Goal: Book appointment/travel/reservation

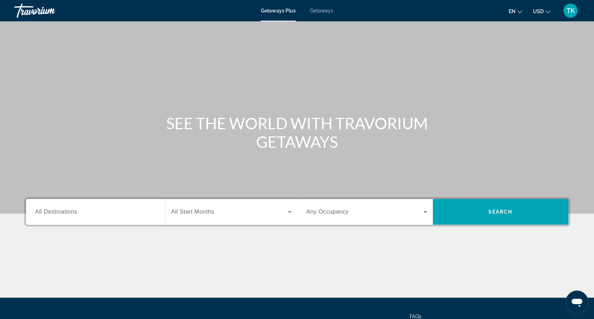
click at [106, 207] on div "Search widget" at bounding box center [95, 212] width 121 height 20
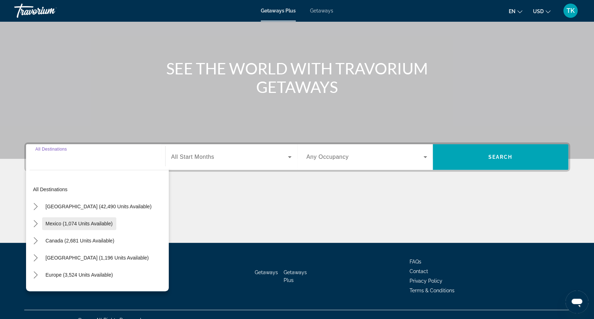
scroll to position [66, 0]
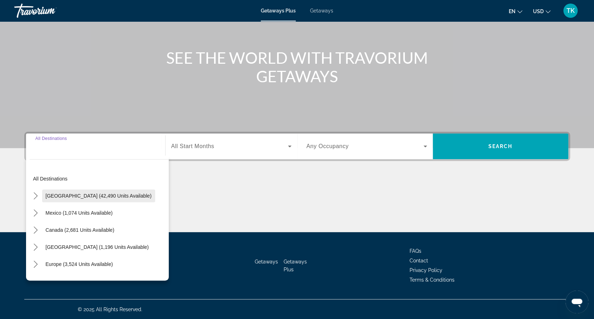
click at [99, 201] on span "Select destination: United States (42,490 units available)" at bounding box center [98, 196] width 113 height 17
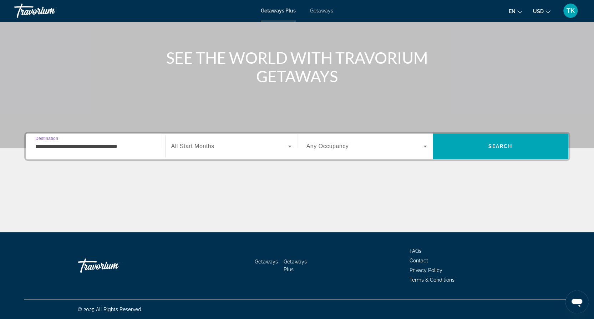
click at [129, 144] on input "**********" at bounding box center [95, 147] width 121 height 9
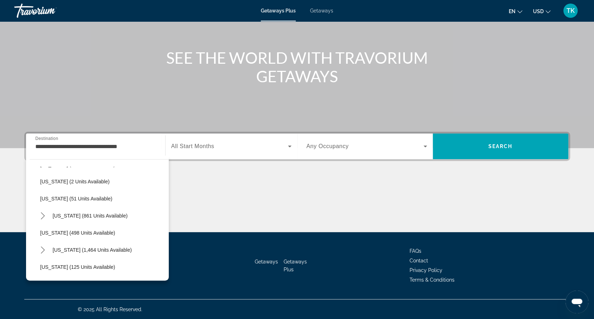
scroll to position [206, 0]
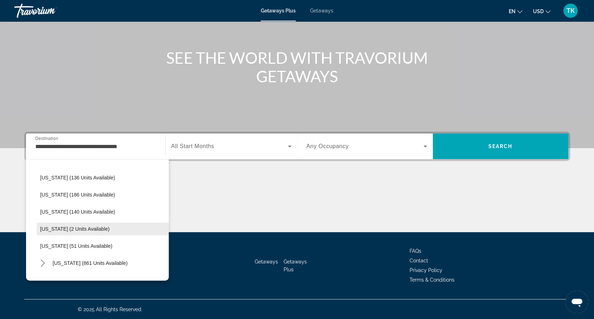
click at [78, 227] on span "Kentucky (2 units available)" at bounding box center [75, 229] width 70 height 6
type input "**********"
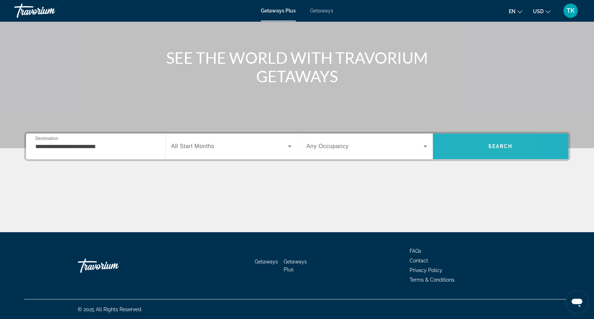
click at [461, 149] on span "Search" at bounding box center [500, 146] width 135 height 17
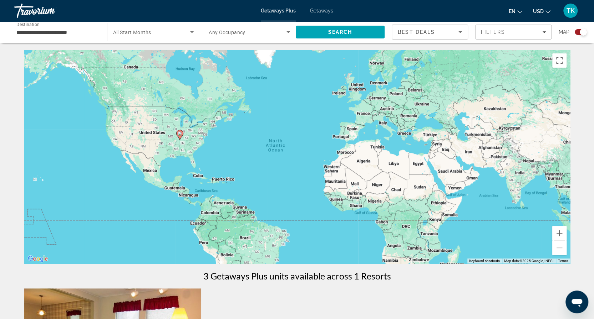
click at [80, 35] on input "**********" at bounding box center [56, 32] width 81 height 9
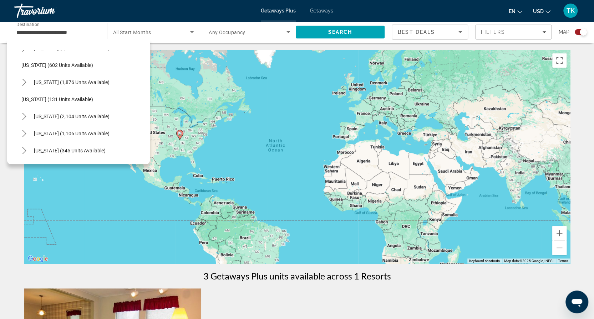
scroll to position [513, 0]
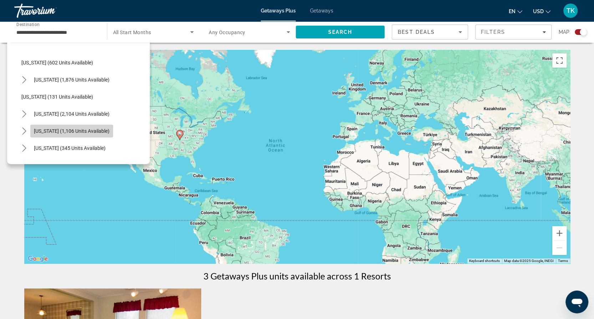
click at [91, 132] on span "Tennessee (1,106 units available)" at bounding box center [72, 131] width 76 height 6
type input "**********"
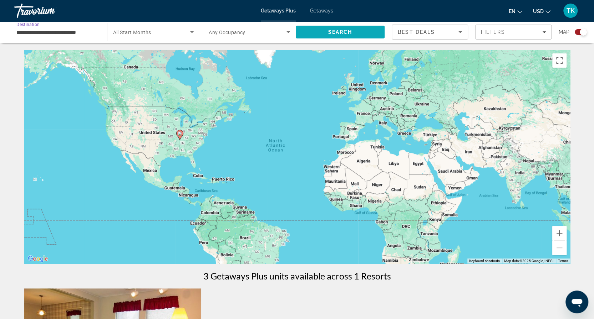
click at [332, 34] on span "Search" at bounding box center [340, 32] width 24 height 6
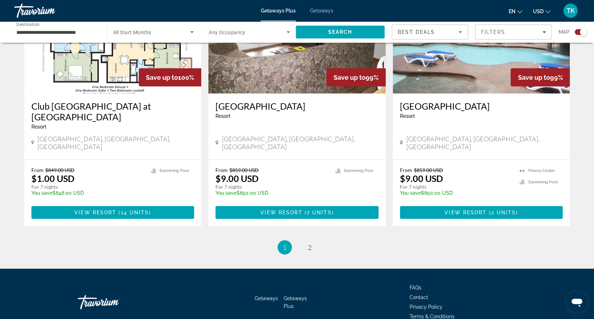
scroll to position [1065, 0]
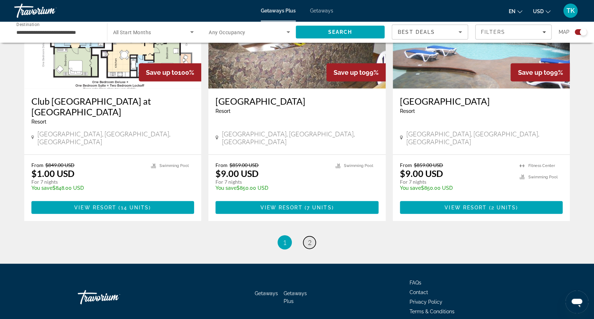
click at [311, 237] on link "page 2" at bounding box center [309, 243] width 12 height 12
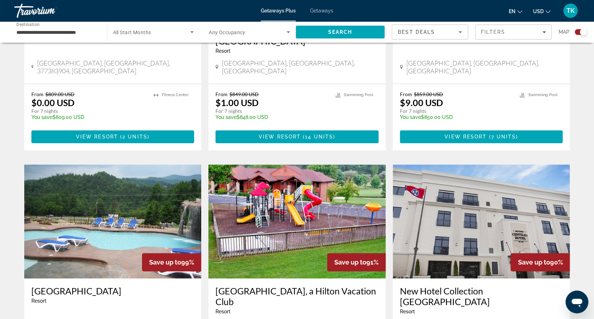
scroll to position [404, 0]
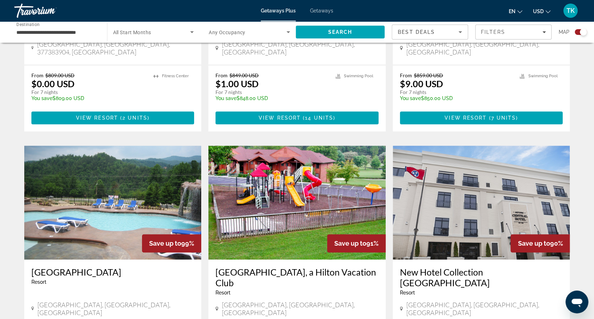
click at [414, 267] on h3 "New Hotel Collection Smoky Mountains Central Hotel" at bounding box center [481, 277] width 163 height 21
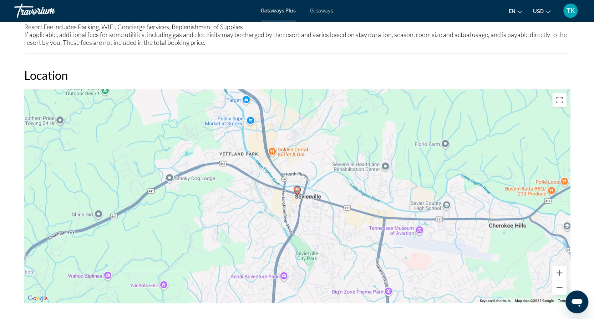
scroll to position [742, 0]
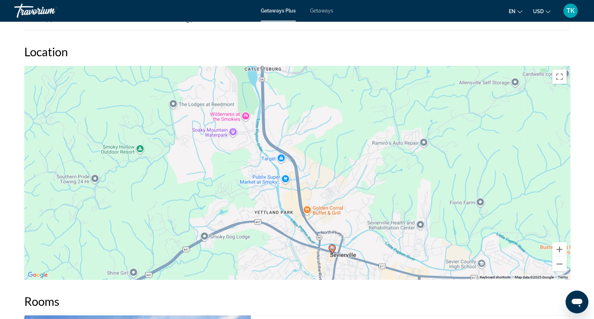
drag, startPoint x: 364, startPoint y: 147, endPoint x: 399, endPoint y: 230, distance: 89.5
click at [399, 230] on div "To activate drag with keyboard, press Alt + Enter. Once in keyboard drag state,…" at bounding box center [297, 173] width 546 height 214
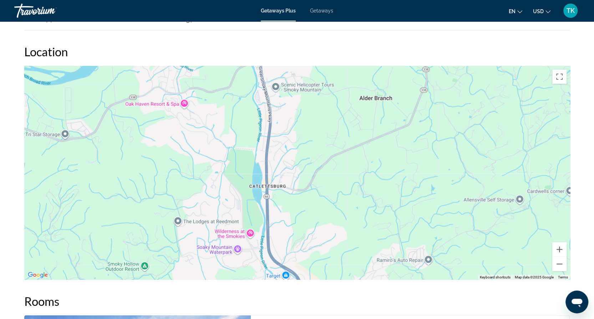
drag, startPoint x: 287, startPoint y: 160, endPoint x: 290, endPoint y: 262, distance: 102.4
click at [292, 276] on div "Overview Type Resort All-Inclusive No All-Inclusive Address 101 East Main Stree…" at bounding box center [297, 310] width 553 height 1563
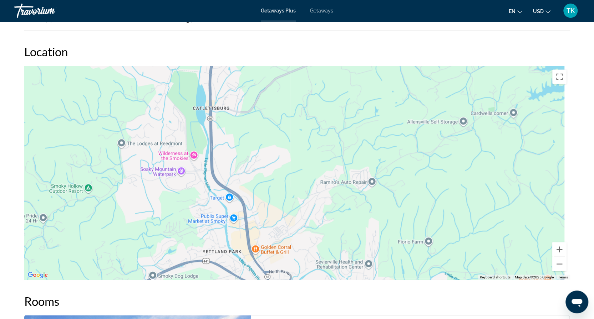
drag, startPoint x: 309, startPoint y: 179, endPoint x: 211, endPoint y: 45, distance: 166.5
click at [215, 53] on div "Location To navigate the map with touch gestures double-tap and hold your finge…" at bounding box center [297, 162] width 546 height 235
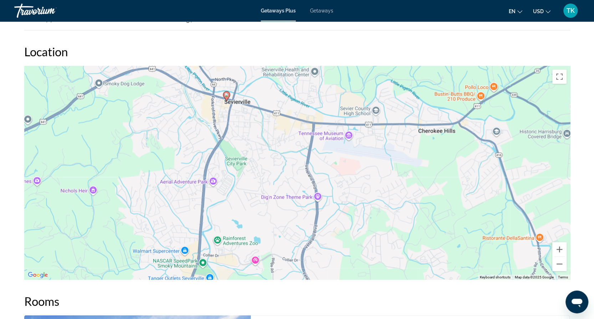
drag, startPoint x: 329, startPoint y: 154, endPoint x: 325, endPoint y: 33, distance: 121.6
click at [325, 32] on div "Overview Type Resort All-Inclusive No All-Inclusive Address 101 East Main Stree…" at bounding box center [297, 310] width 553 height 1563
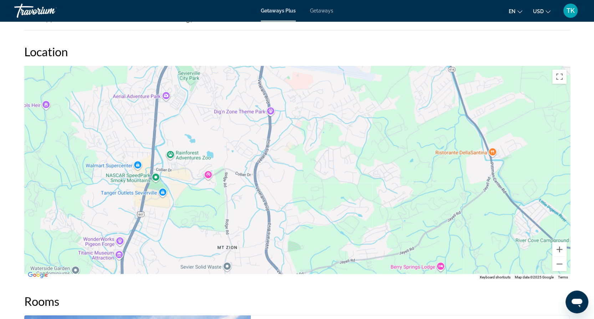
drag, startPoint x: 372, startPoint y: 144, endPoint x: 344, endPoint y: 41, distance: 106.7
click at [344, 45] on div "Location To navigate the map with touch gestures double-tap and hold your finge…" at bounding box center [297, 162] width 546 height 235
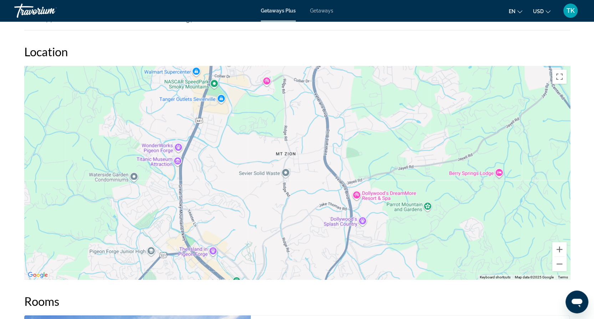
drag, startPoint x: 231, startPoint y: 188, endPoint x: 270, endPoint y: 111, distance: 86.3
click at [270, 111] on div "Main content" at bounding box center [297, 173] width 546 height 214
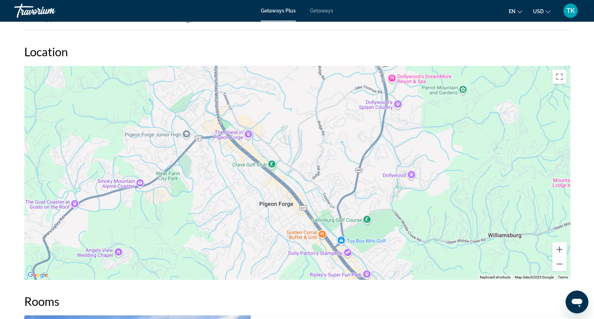
drag, startPoint x: 270, startPoint y: 200, endPoint x: 204, endPoint y: 196, distance: 66.8
click at [304, 77] on div "Main content" at bounding box center [297, 173] width 546 height 214
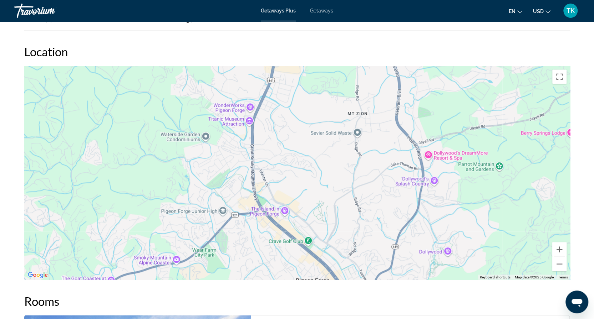
drag, startPoint x: 312, startPoint y: 154, endPoint x: 331, endPoint y: 275, distance: 122.7
click at [331, 275] on div "Overview Type Resort All-Inclusive No All-Inclusive Address 101 East Main Stree…" at bounding box center [297, 310] width 553 height 1563
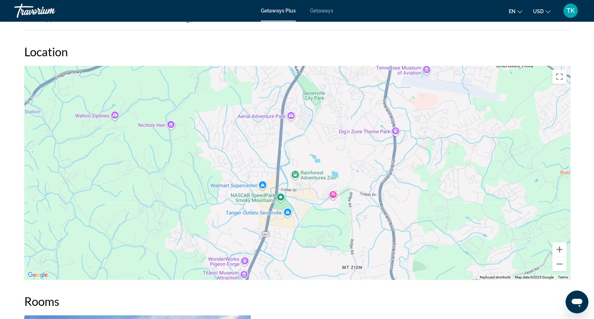
drag, startPoint x: 305, startPoint y: 151, endPoint x: 320, endPoint y: 206, distance: 57.3
click at [326, 260] on div "Main content" at bounding box center [297, 173] width 546 height 214
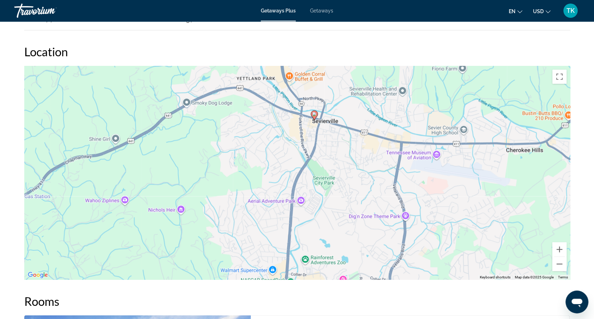
drag, startPoint x: 326, startPoint y: 148, endPoint x: 331, endPoint y: 225, distance: 77.9
click at [337, 234] on div "To activate drag with keyboard, press Alt + Enter. Once in keyboard drag state,…" at bounding box center [297, 173] width 546 height 214
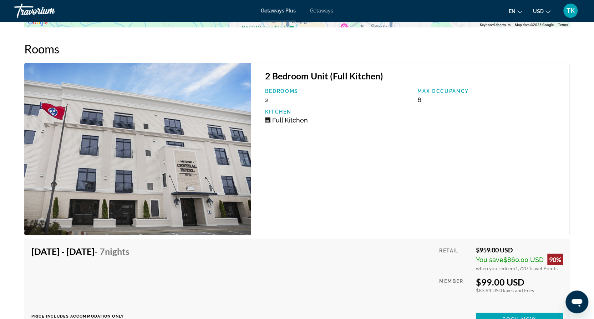
scroll to position [998, 0]
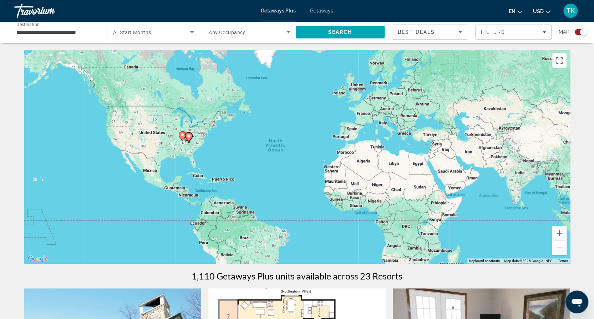
click at [187, 33] on span "Search widget" at bounding box center [151, 32] width 77 height 9
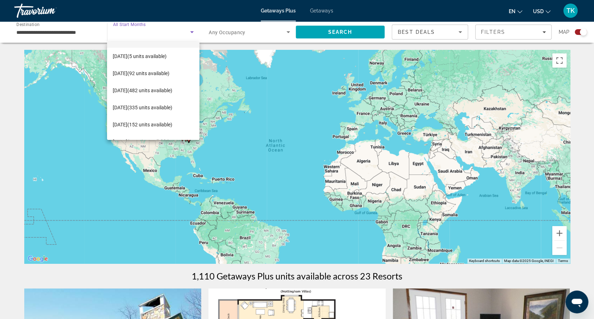
scroll to position [44, 0]
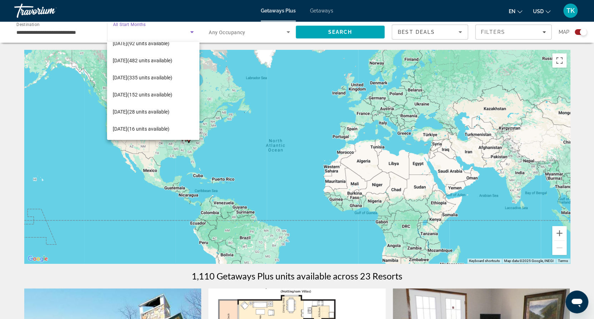
click at [189, 11] on div at bounding box center [297, 159] width 594 height 319
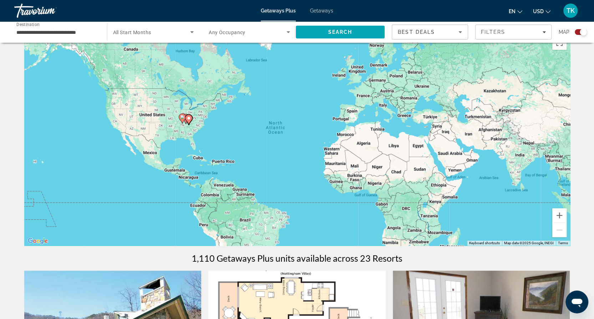
scroll to position [0, 0]
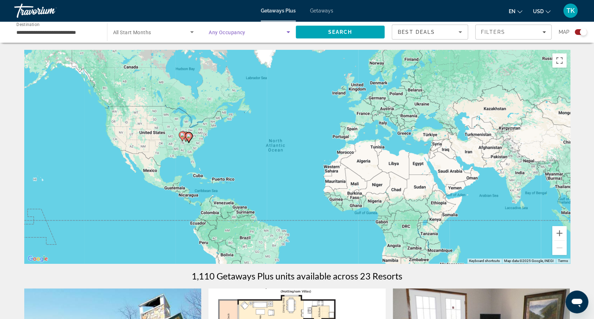
click at [288, 32] on icon "Search widget" at bounding box center [288, 32] width 4 height 2
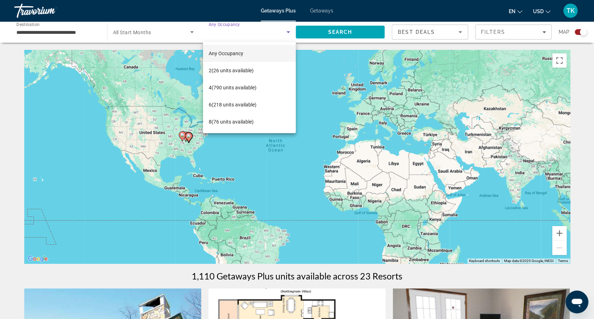
click at [193, 33] on div at bounding box center [297, 159] width 594 height 319
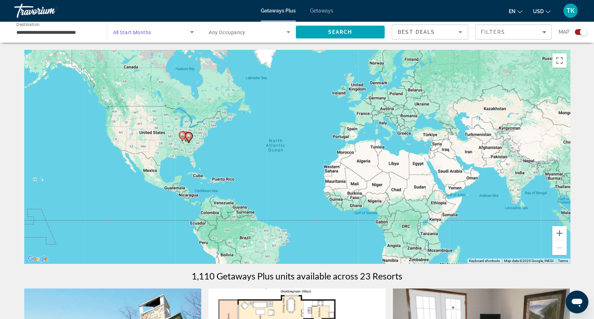
click at [191, 31] on icon "Search widget" at bounding box center [192, 32] width 9 height 9
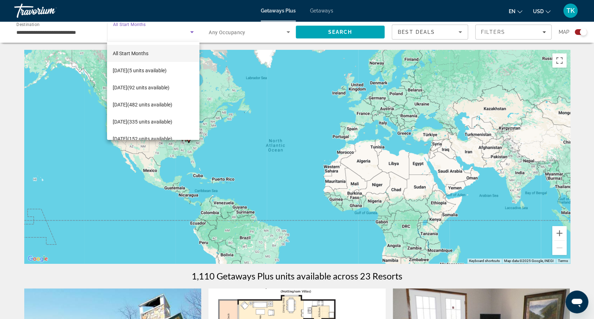
click at [100, 12] on div at bounding box center [297, 159] width 594 height 319
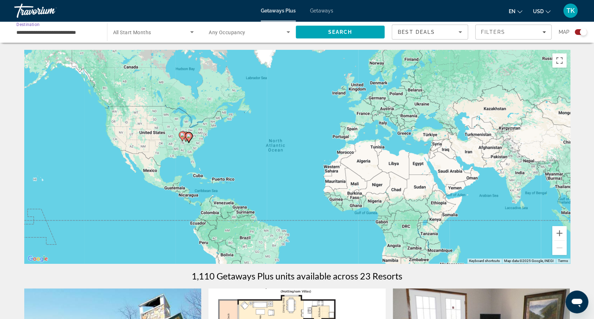
click at [82, 36] on input "**********" at bounding box center [56, 32] width 81 height 9
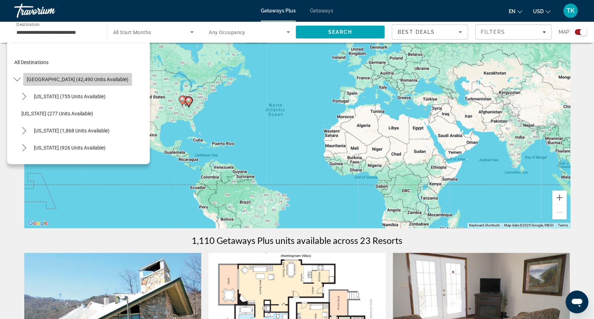
click at [93, 77] on span "[GEOGRAPHIC_DATA] (42,490 units available)" at bounding box center [78, 80] width 102 height 6
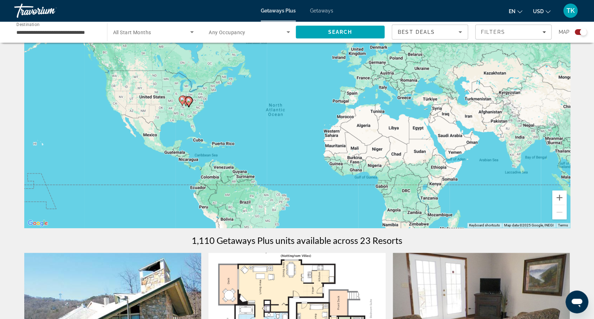
click at [76, 40] on div "**********" at bounding box center [56, 32] width 81 height 20
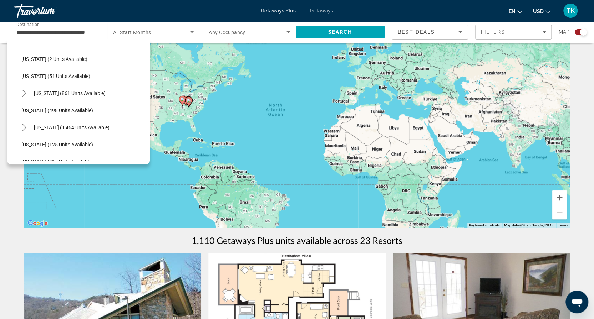
scroll to position [266, 0]
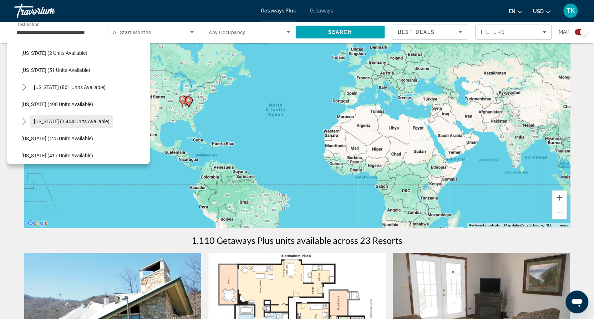
click at [90, 124] on span "Select destination: Massachusetts (1,464 units available)" at bounding box center [71, 121] width 83 height 17
type input "**********"
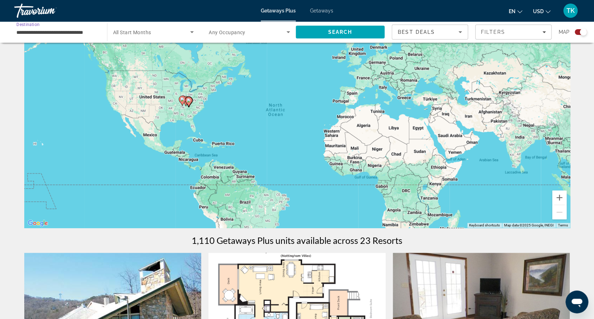
scroll to position [0, 7]
click at [326, 27] on span "Search" at bounding box center [340, 32] width 89 height 17
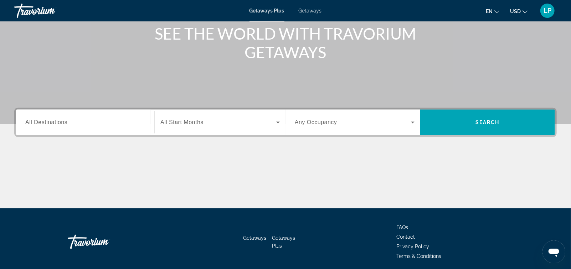
scroll to position [28, 0]
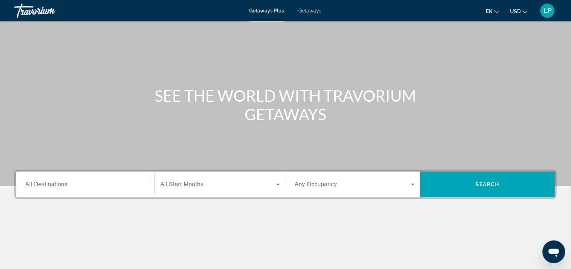
click at [105, 184] on input "Destination All Destinations" at bounding box center [85, 184] width 120 height 9
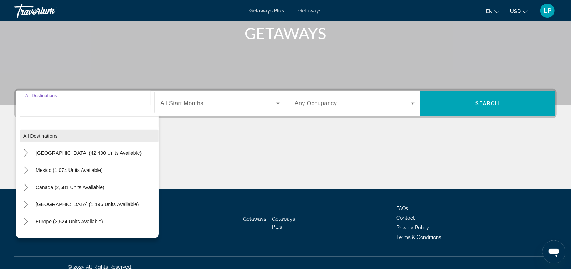
scroll to position [117, 0]
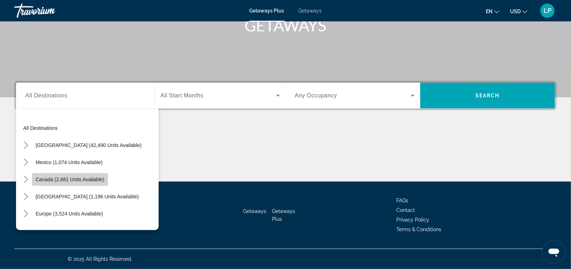
click at [86, 180] on span "Canada (2,681 units available)" at bounding box center [70, 179] width 69 height 6
type input "**********"
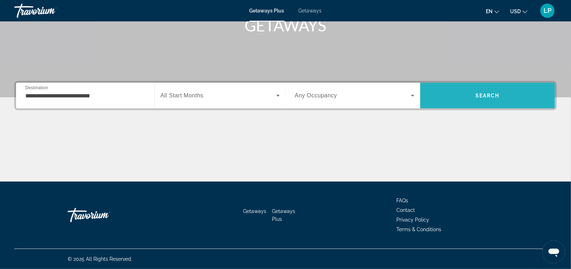
click at [474, 96] on span "Search" at bounding box center [487, 95] width 135 height 17
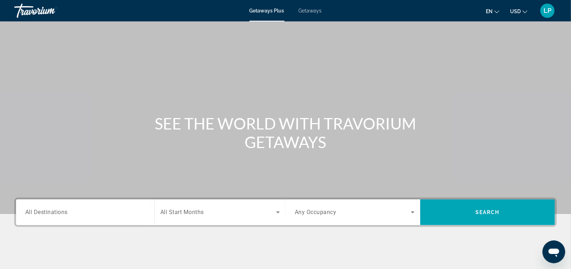
click at [132, 206] on div "Search widget" at bounding box center [85, 212] width 120 height 20
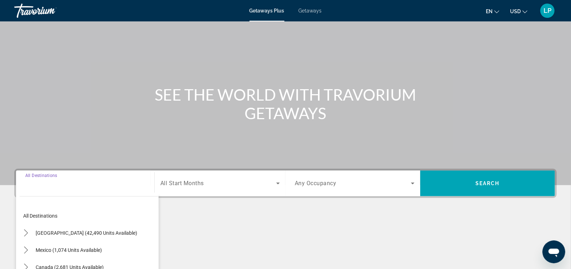
scroll to position [117, 0]
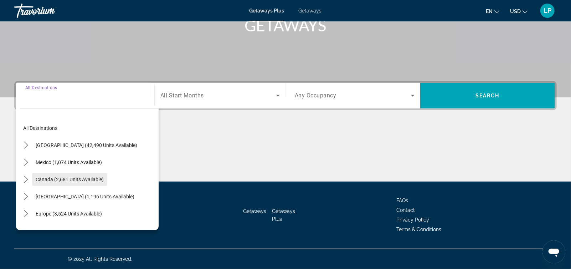
click at [46, 180] on span "Canada (2,681 units available)" at bounding box center [70, 179] width 68 height 6
type input "**********"
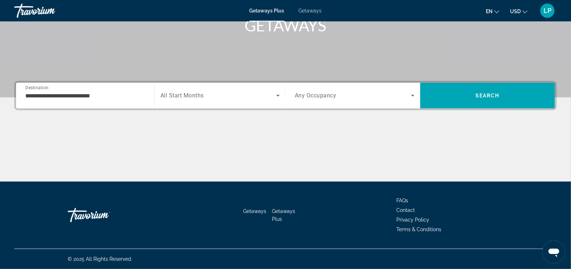
click at [183, 97] on span "All Start Months" at bounding box center [181, 95] width 43 height 7
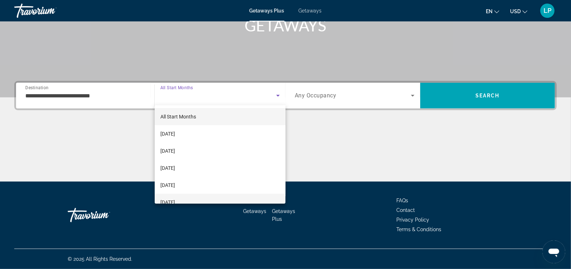
scroll to position [0, 0]
click at [175, 133] on span "[DATE]" at bounding box center [167, 134] width 15 height 9
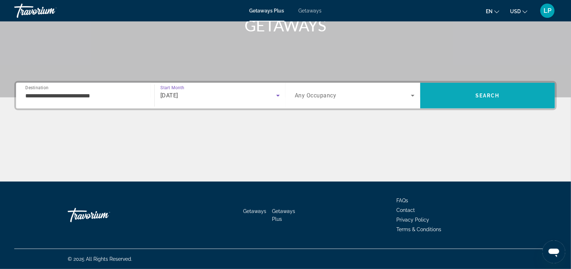
click at [476, 95] on span "Search" at bounding box center [488, 96] width 24 height 6
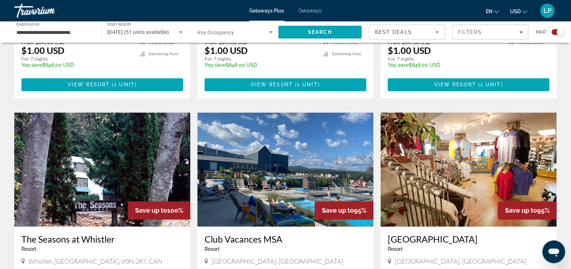
scroll to position [683, 0]
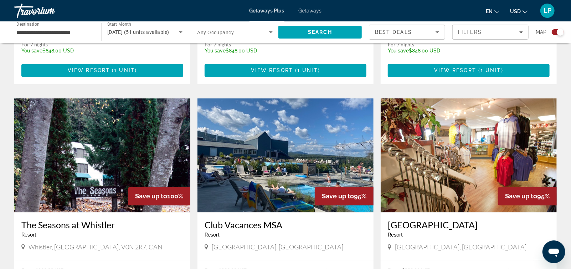
click at [121, 168] on img "Main content" at bounding box center [102, 155] width 176 height 114
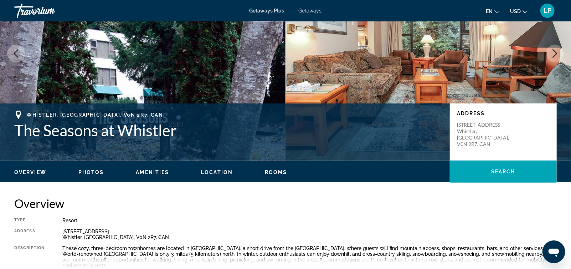
scroll to position [89, 0]
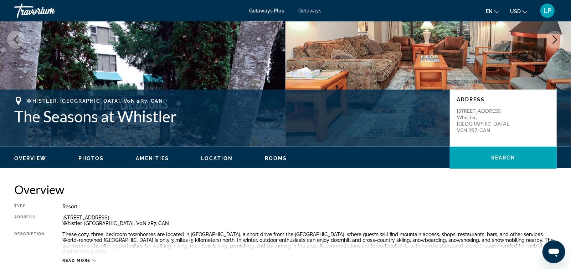
click at [96, 154] on ul "Overview Photos Amenities Location Rooms Search" at bounding box center [285, 158] width 543 height 8
click at [96, 159] on span "Photos" at bounding box center [91, 158] width 26 height 6
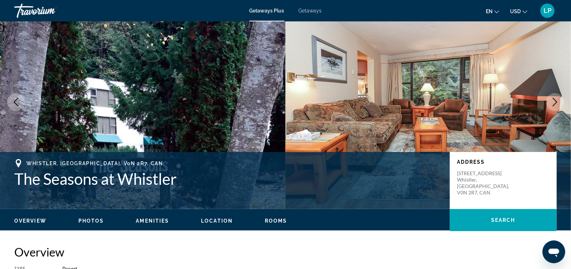
scroll to position [0, 0]
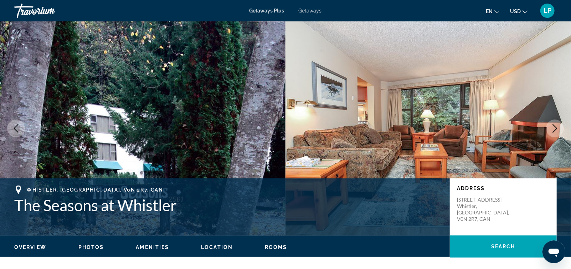
click at [558, 127] on icon "Next image" at bounding box center [555, 128] width 9 height 9
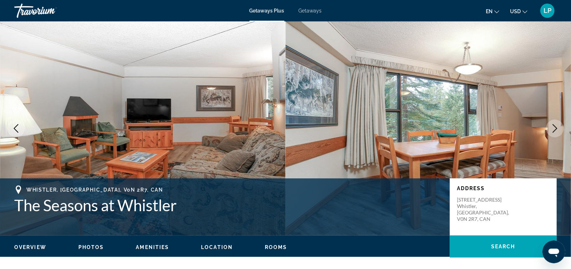
click at [557, 127] on icon "Next image" at bounding box center [555, 128] width 9 height 9
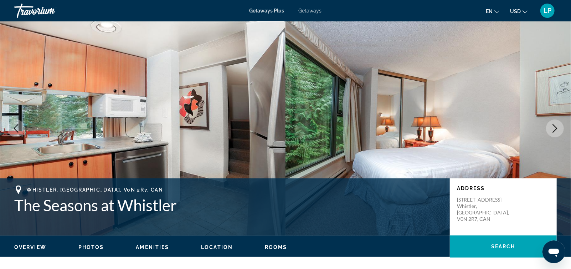
click at [557, 127] on icon "Next image" at bounding box center [555, 128] width 9 height 9
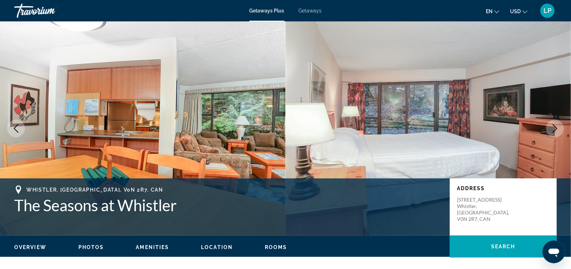
click at [557, 127] on icon "Next image" at bounding box center [555, 128] width 9 height 9
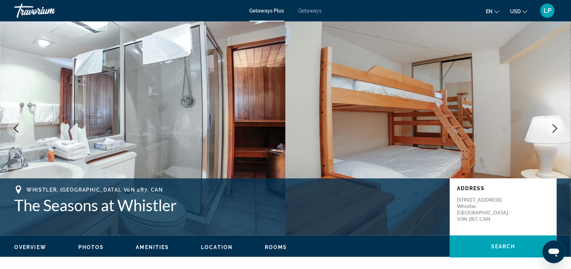
click at [557, 127] on icon "Next image" at bounding box center [555, 128] width 9 height 9
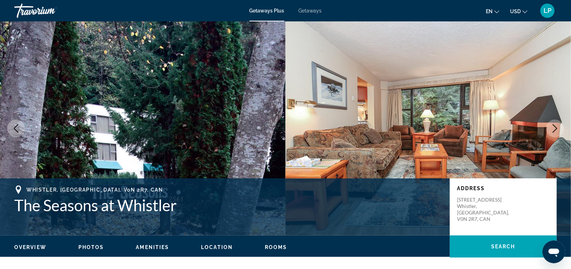
click at [10, 126] on button "Previous image" at bounding box center [16, 128] width 18 height 18
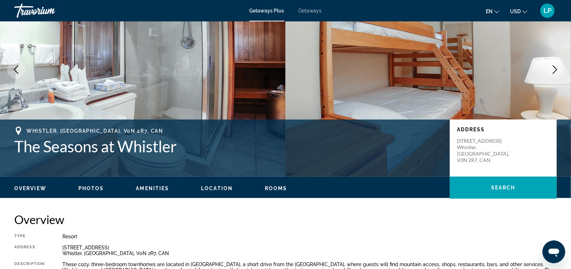
click at [150, 188] on span "Amenities" at bounding box center [152, 188] width 33 height 6
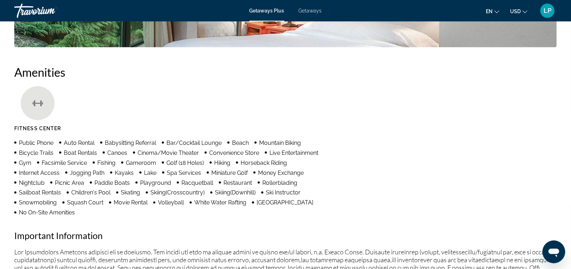
scroll to position [543, 0]
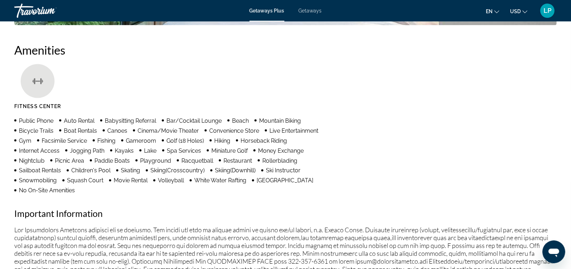
click at [63, 191] on span "No On-Site Amenities" at bounding box center [47, 190] width 56 height 7
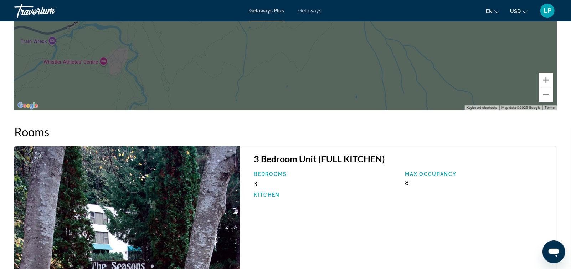
scroll to position [1107, 0]
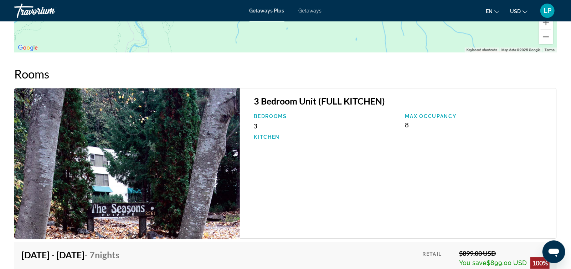
click at [322, 102] on h3 "3 Bedroom Unit (FULL KITCHEN)" at bounding box center [402, 101] width 296 height 11
click at [263, 99] on h3 "3 Bedroom Unit (FULL KITCHEN)" at bounding box center [402, 101] width 296 height 11
click at [226, 117] on img "Main content" at bounding box center [127, 163] width 226 height 150
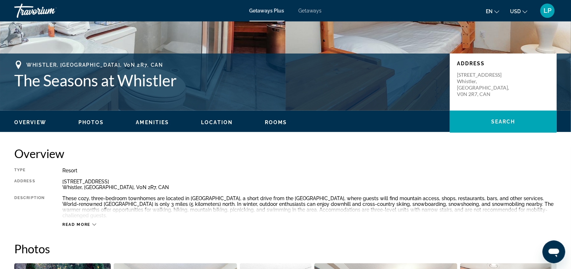
scroll to position [127, 0]
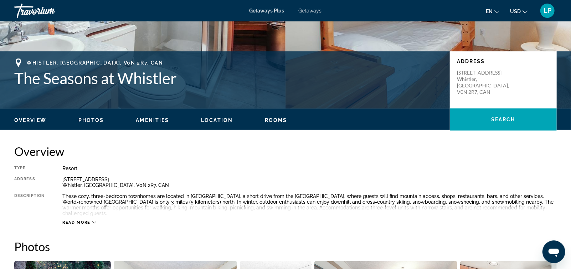
click at [85, 220] on span "Read more" at bounding box center [76, 222] width 28 height 5
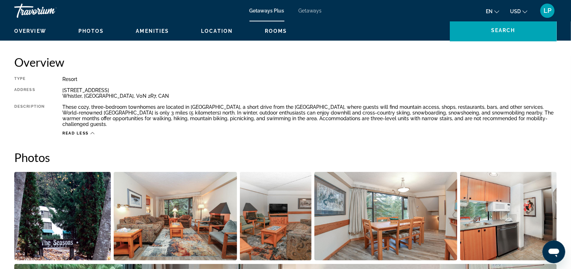
scroll to position [246, 0]
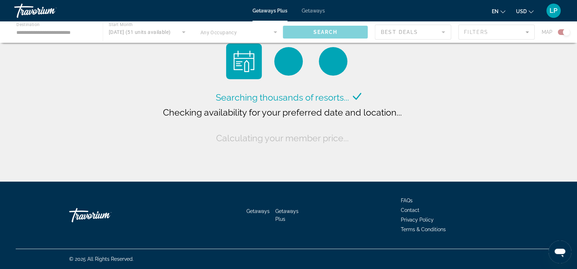
click at [58, 30] on div "Main content" at bounding box center [288, 31] width 577 height 21
